Goal: Transaction & Acquisition: Purchase product/service

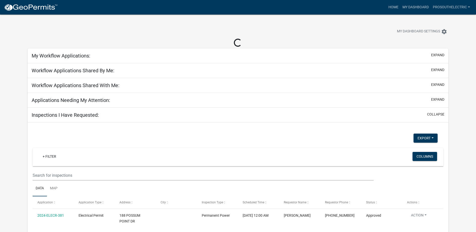
select select "3: 100"
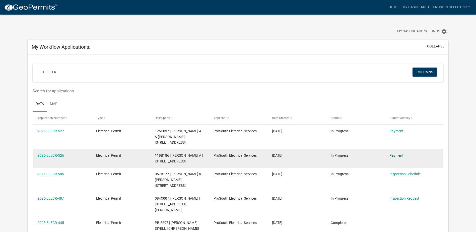
click at [401, 155] on link "Payment" at bounding box center [397, 155] width 14 height 4
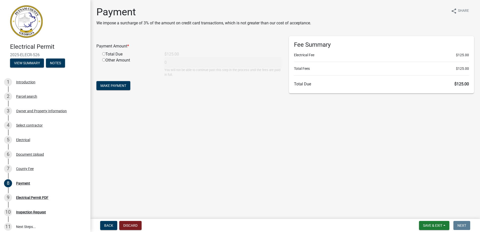
click at [117, 55] on div "Total Due" at bounding box center [129, 54] width 62 height 6
click at [104, 54] on input "radio" at bounding box center [103, 53] width 3 height 3
radio input "true"
type input "125"
click at [127, 84] on button "Make Payment" at bounding box center [113, 85] width 34 height 9
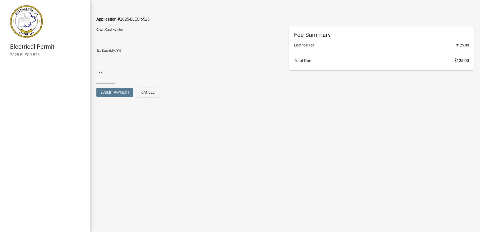
click at [162, 29] on div "Credit Card Number" at bounding box center [140, 33] width 89 height 15
click at [103, 58] on input "text" at bounding box center [105, 57] width 19 height 10
type input "02/30"
click at [100, 77] on input "text" at bounding box center [105, 79] width 19 height 10
type input "4289"
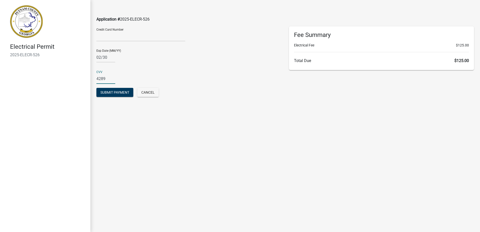
click at [139, 69] on div "CVV [CREDIT_CARD_DATA]" at bounding box center [188, 75] width 185 height 17
click at [122, 93] on span "Submit Payment" at bounding box center [114, 92] width 29 height 4
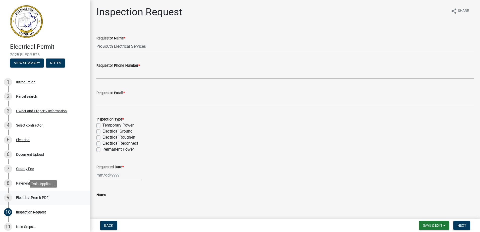
click at [44, 198] on div "Electrical Permit PDF" at bounding box center [32, 198] width 32 height 4
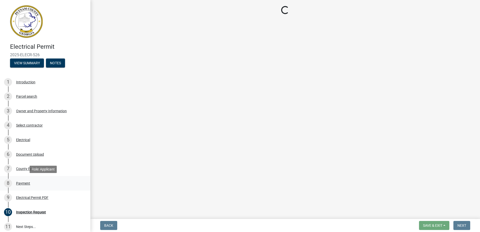
click at [27, 184] on div "Payment" at bounding box center [23, 184] width 14 height 4
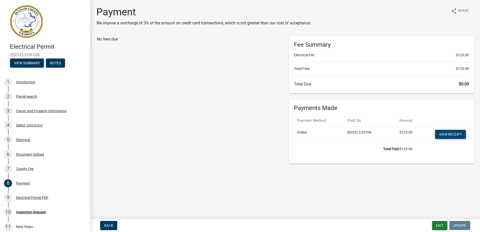
click at [452, 136] on link "View receipt" at bounding box center [450, 134] width 31 height 9
click at [40, 196] on div "Electrical Permit PDF" at bounding box center [32, 198] width 32 height 4
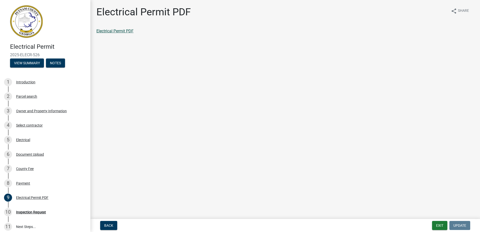
click at [126, 32] on link "Electrical Permit PDF" at bounding box center [114, 31] width 37 height 5
click at [26, 184] on div "Payment" at bounding box center [23, 184] width 14 height 4
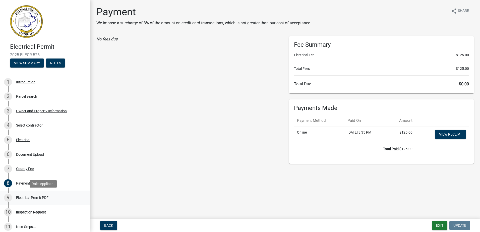
click at [42, 201] on div "9 Electrical Permit PDF" at bounding box center [43, 198] width 78 height 8
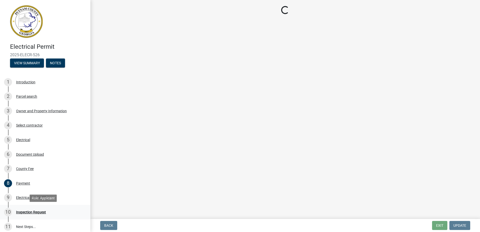
click at [36, 212] on div "Inspection Request" at bounding box center [31, 212] width 30 height 4
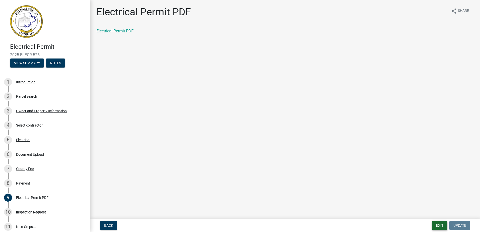
click at [441, 224] on button "Exit" at bounding box center [439, 225] width 15 height 9
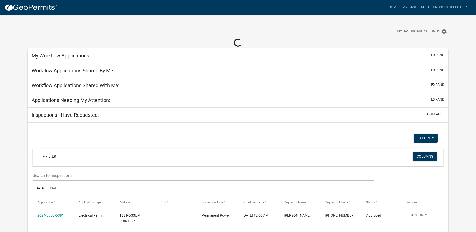
select select "3: 100"
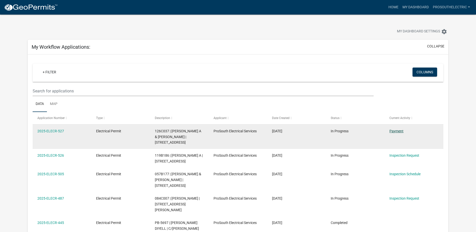
click at [391, 131] on link "Payment" at bounding box center [397, 131] width 14 height 4
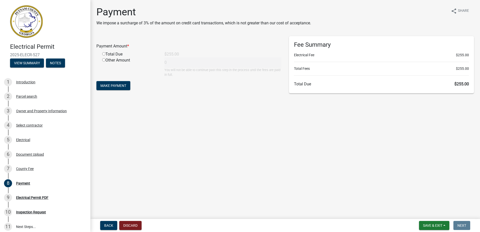
click at [104, 53] on input "radio" at bounding box center [103, 53] width 3 height 3
radio input "true"
type input "255"
click at [103, 85] on span "Make Payment" at bounding box center [113, 86] width 26 height 4
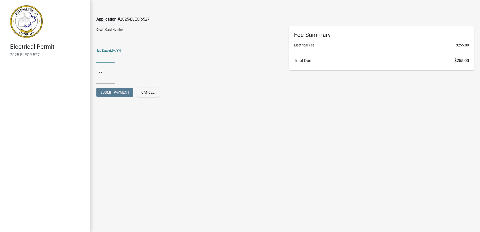
click at [99, 55] on input "text" at bounding box center [105, 57] width 19 height 10
click at [110, 57] on input "text" at bounding box center [105, 57] width 19 height 10
type input "02/30"
click at [98, 79] on input "text" at bounding box center [105, 79] width 19 height 10
type input "4289"
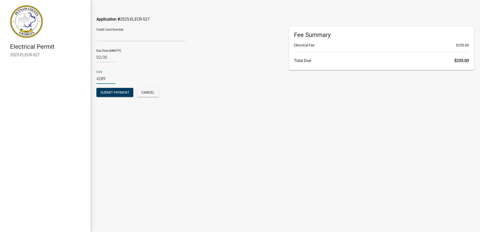
click at [134, 68] on div "CVV 4289" at bounding box center [188, 75] width 185 height 17
click at [124, 91] on span "Submit Payment" at bounding box center [114, 92] width 29 height 4
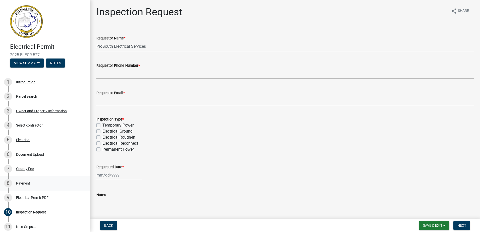
click at [32, 185] on div "8 Payment" at bounding box center [43, 183] width 78 height 8
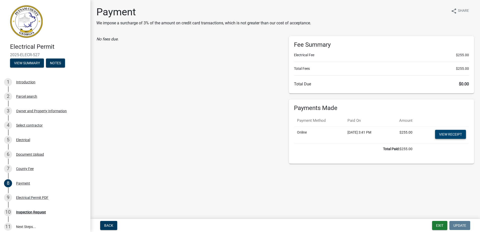
click at [451, 134] on link "View receipt" at bounding box center [450, 134] width 31 height 9
click at [37, 198] on div "Electrical Permit PDF" at bounding box center [32, 198] width 32 height 4
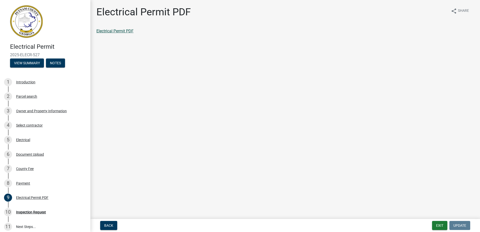
click at [129, 30] on link "Electrical Permit PDF" at bounding box center [114, 31] width 37 height 5
click at [437, 224] on button "Exit" at bounding box center [439, 225] width 15 height 9
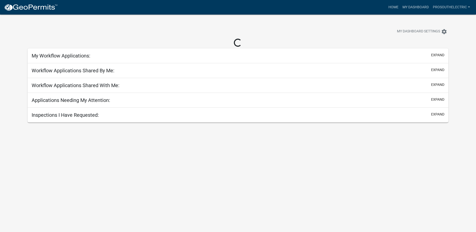
select select "3: 100"
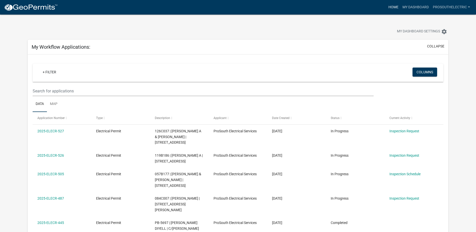
click at [394, 7] on link "Home" at bounding box center [394, 8] width 14 height 10
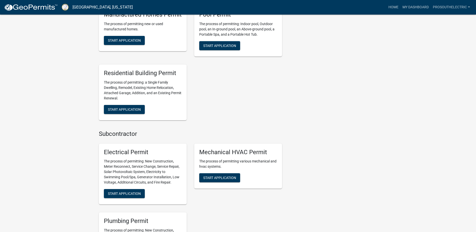
scroll to position [294, 0]
